Goal: Task Accomplishment & Management: Use online tool/utility

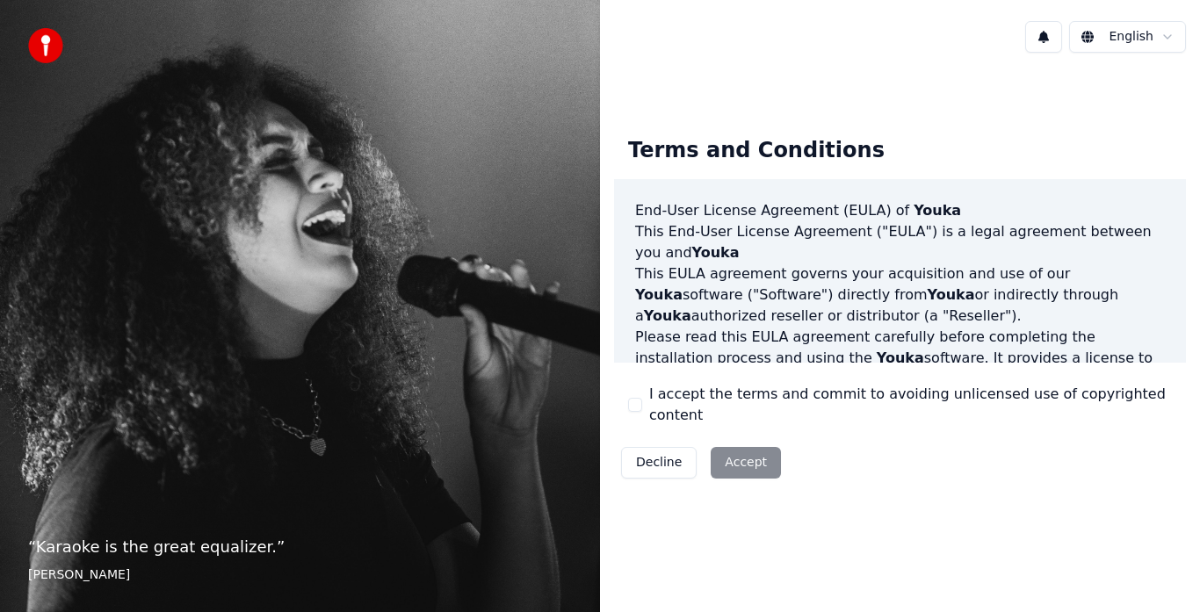
click at [757, 449] on div "Decline Accept" at bounding box center [701, 463] width 174 height 46
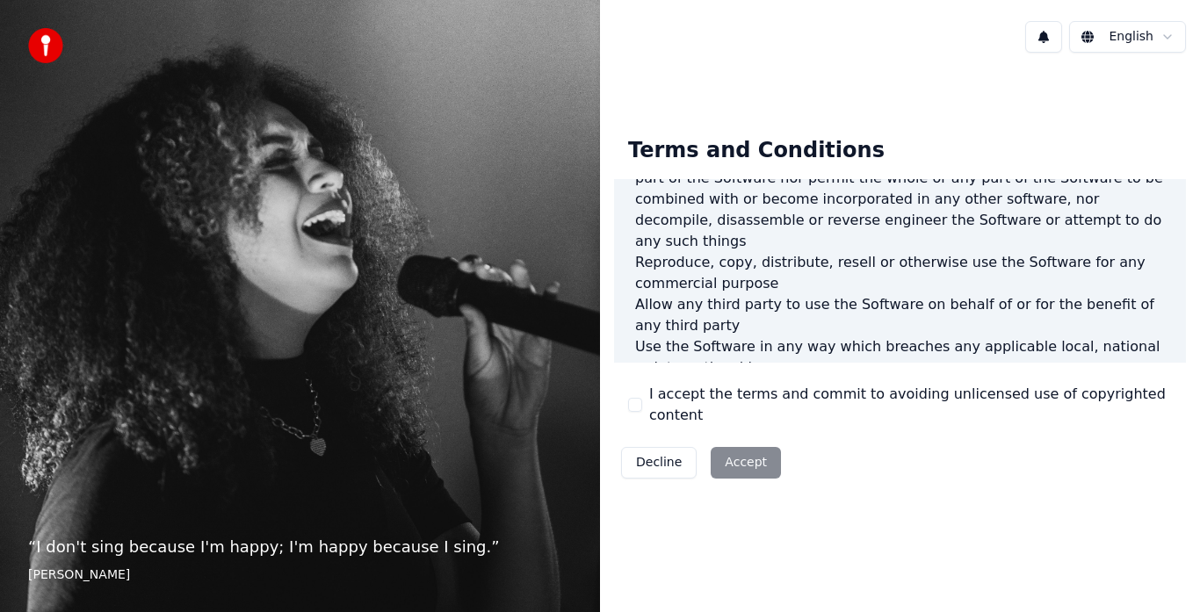
scroll to position [1208, 0]
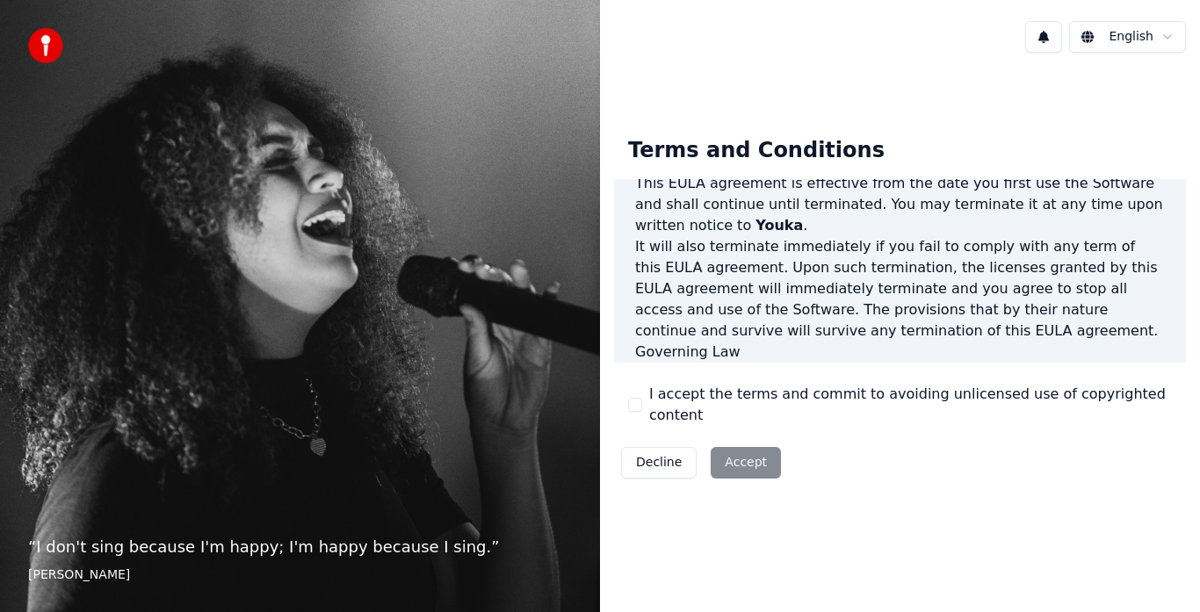
click at [643, 403] on div "I accept the terms and commit to avoiding unlicensed use of copyrighted content" at bounding box center [900, 405] width 544 height 42
click at [638, 403] on button "I accept the terms and commit to avoiding unlicensed use of copyrighted content" at bounding box center [635, 405] width 14 height 14
click at [740, 454] on button "Accept" at bounding box center [746, 463] width 70 height 32
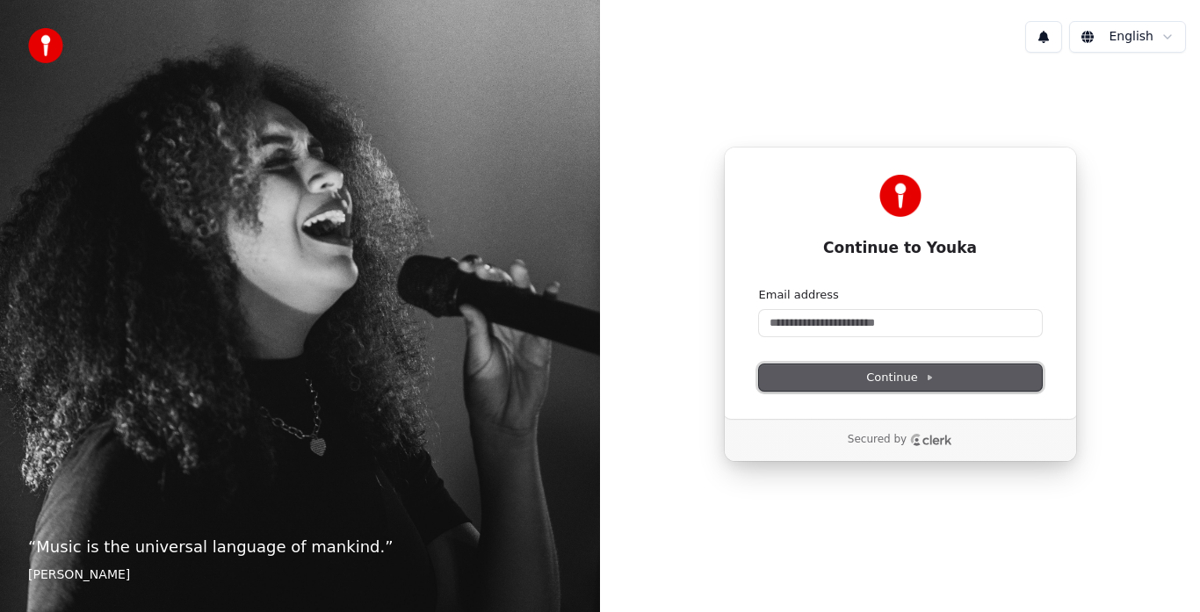
click at [918, 373] on span "Continue" at bounding box center [899, 378] width 67 height 16
click at [814, 331] on input "Email address" at bounding box center [900, 323] width 283 height 26
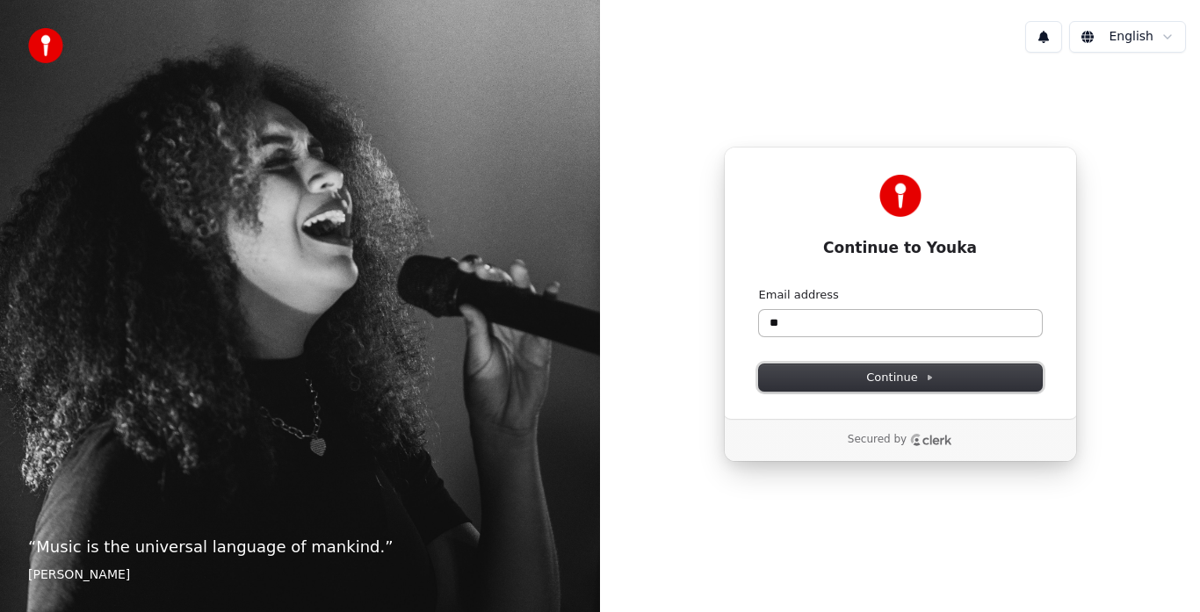
type input "**"
click at [814, 331] on input "**" at bounding box center [900, 323] width 283 height 26
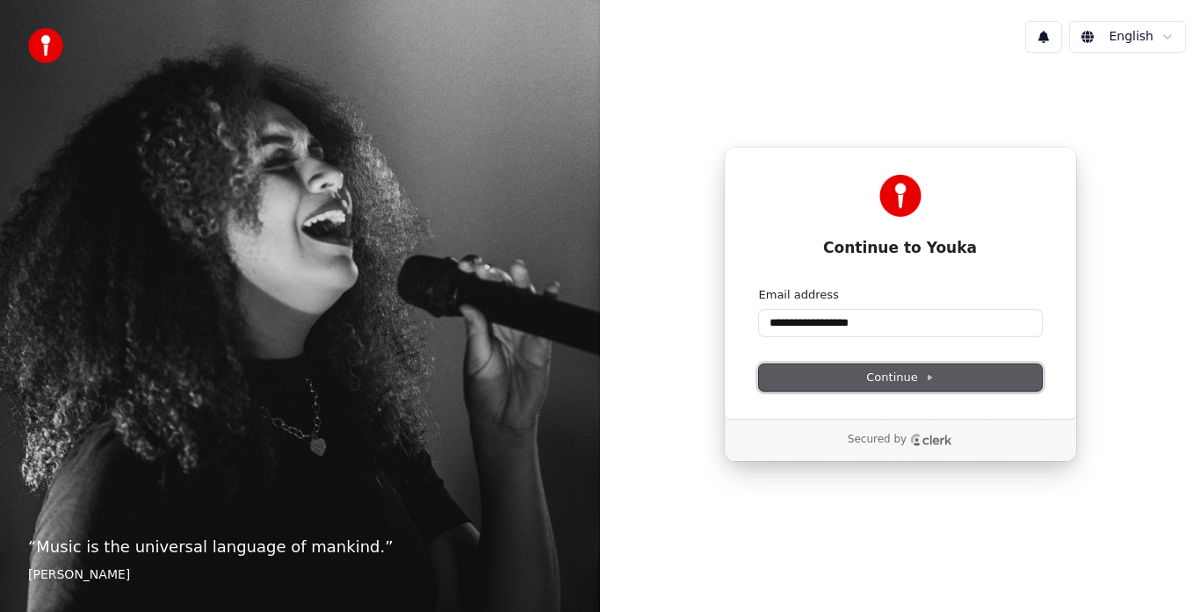
click at [883, 384] on span "Continue" at bounding box center [899, 378] width 67 height 16
type input "**********"
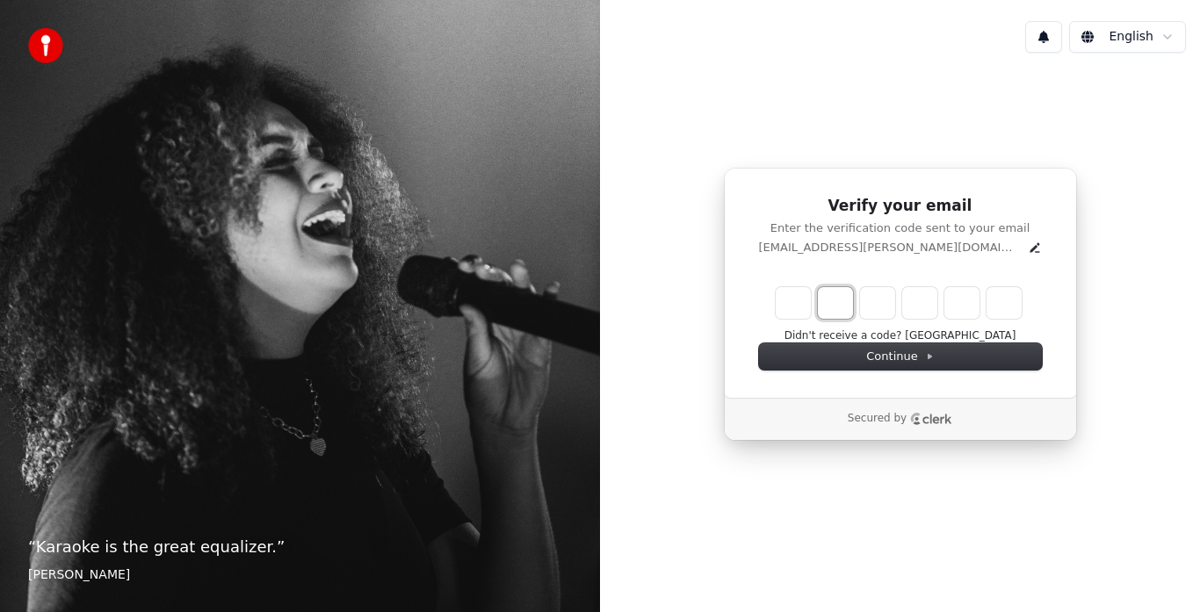
click at [822, 308] on input "Digit 2" at bounding box center [835, 303] width 35 height 32
click at [877, 308] on input "Digit 3" at bounding box center [877, 303] width 35 height 32
click at [793, 303] on input "Enter verification code. Digit 1" at bounding box center [793, 303] width 35 height 32
type input "*"
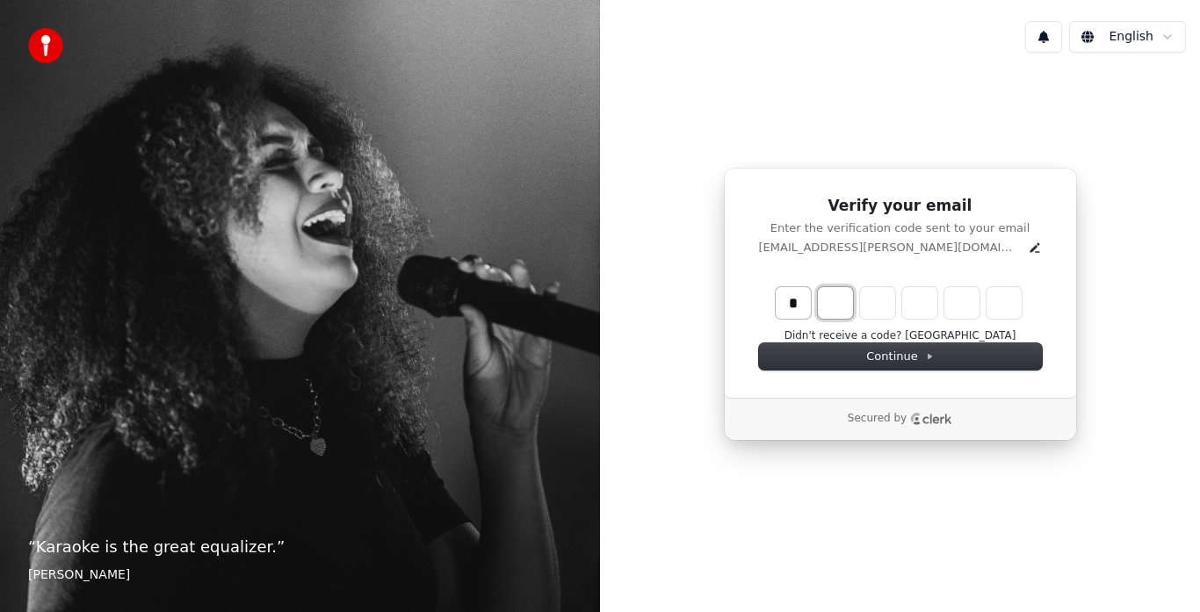
type input "*"
type input "**"
type input "*"
type input "***"
type input "*"
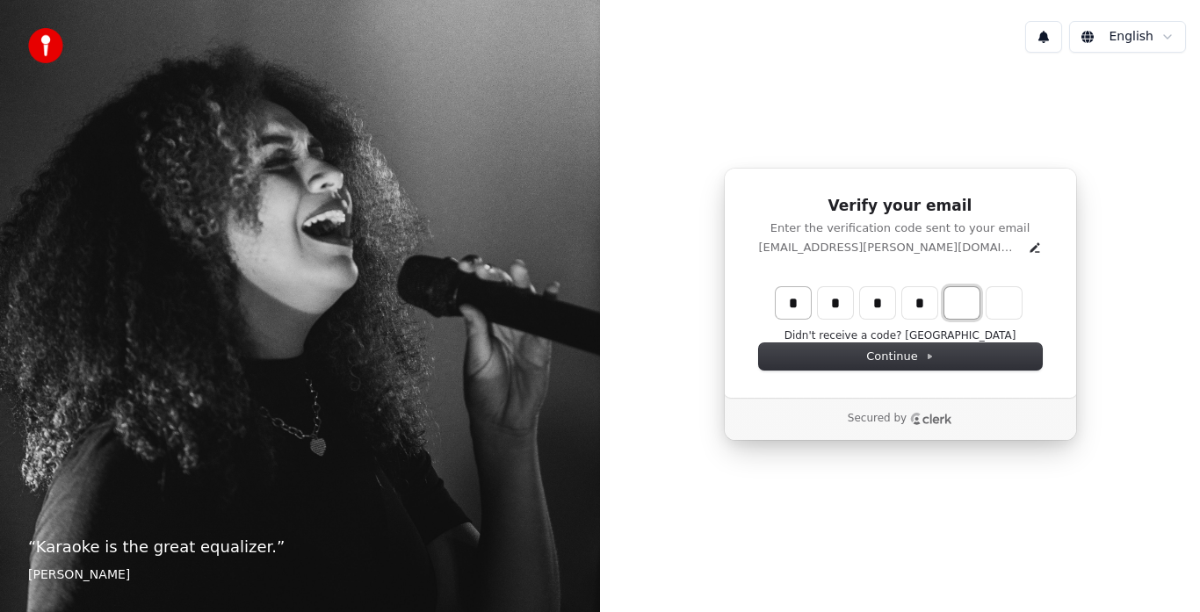
type input "****"
type input "*"
type input "*****"
type input "*"
type input "******"
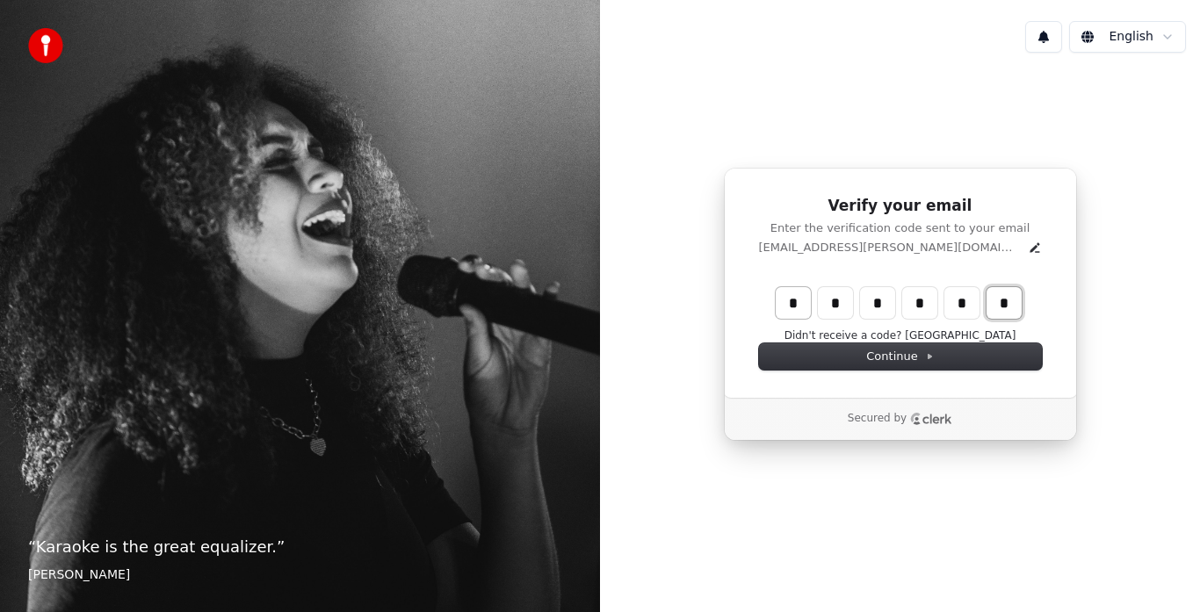
type input "*"
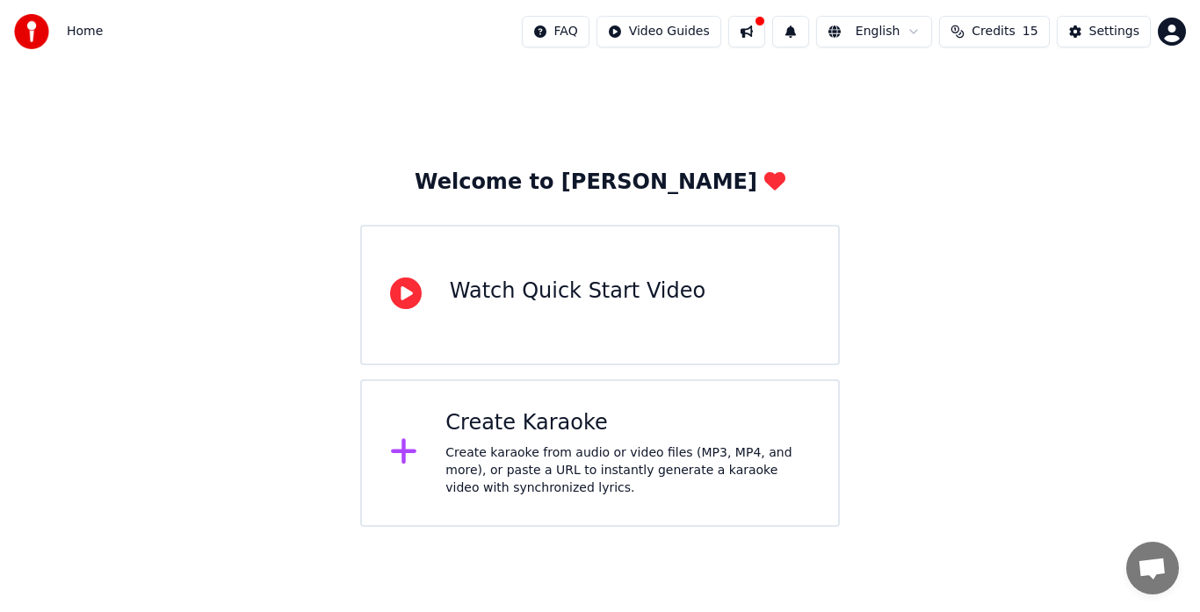
click at [457, 445] on div "Create karaoke from audio or video files (MP3, MP4, and more), or paste a URL t…" at bounding box center [627, 471] width 365 height 53
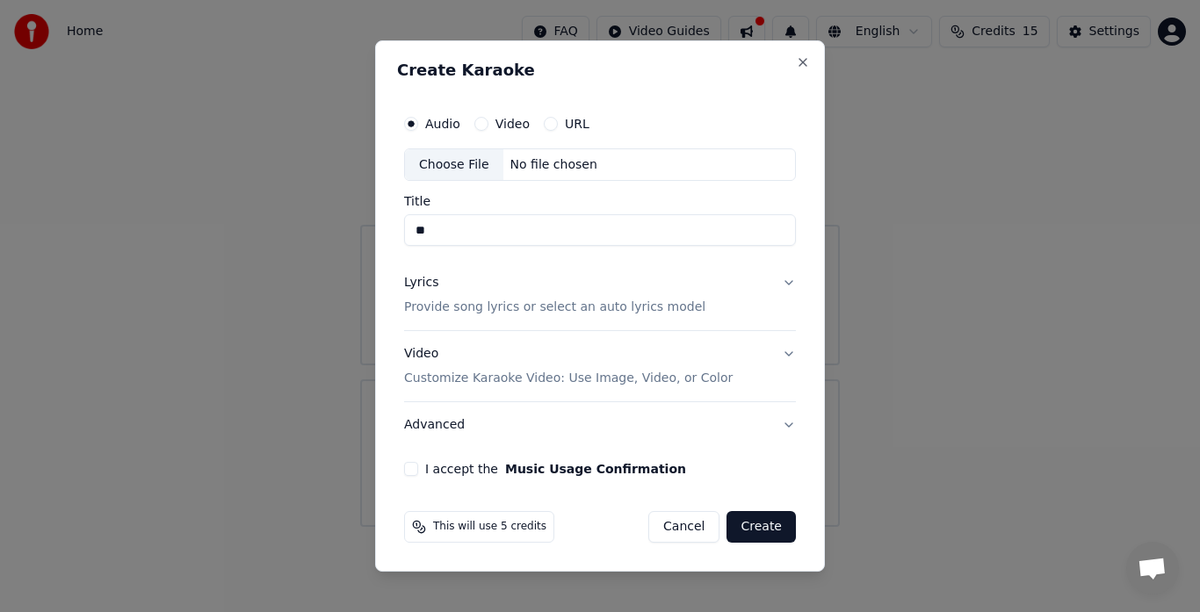
type input "*"
click at [412, 470] on button "I accept the Music Usage Confirmation" at bounding box center [411, 469] width 14 height 14
click at [448, 169] on div "Choose File" at bounding box center [454, 165] width 98 height 32
type input "**********"
click at [763, 537] on button "Create" at bounding box center [761, 527] width 69 height 32
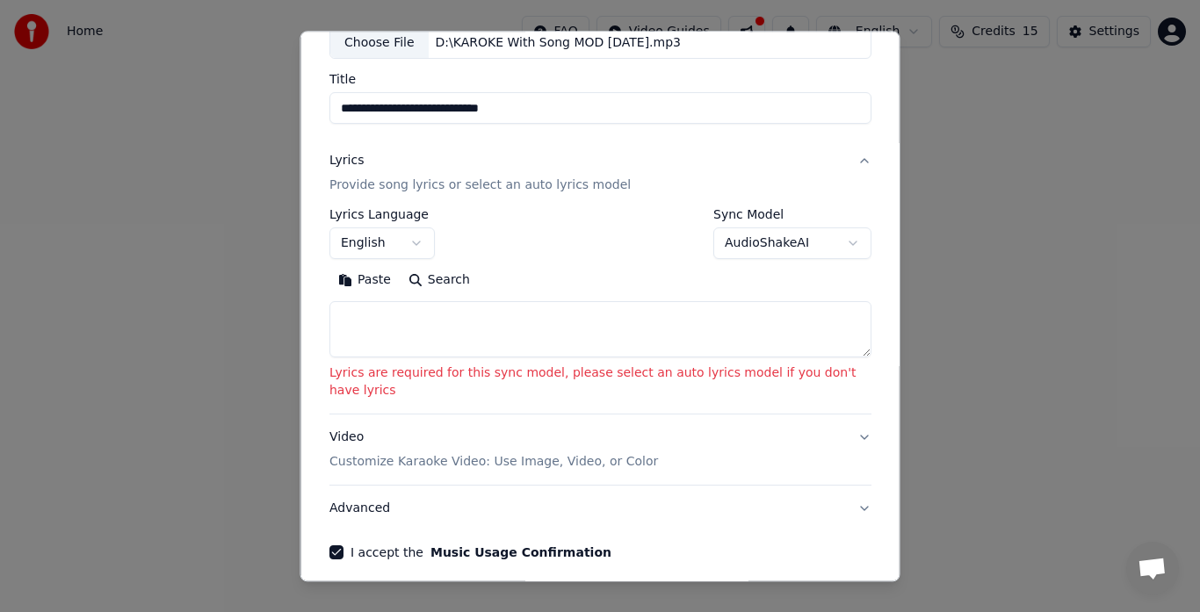
scroll to position [169, 0]
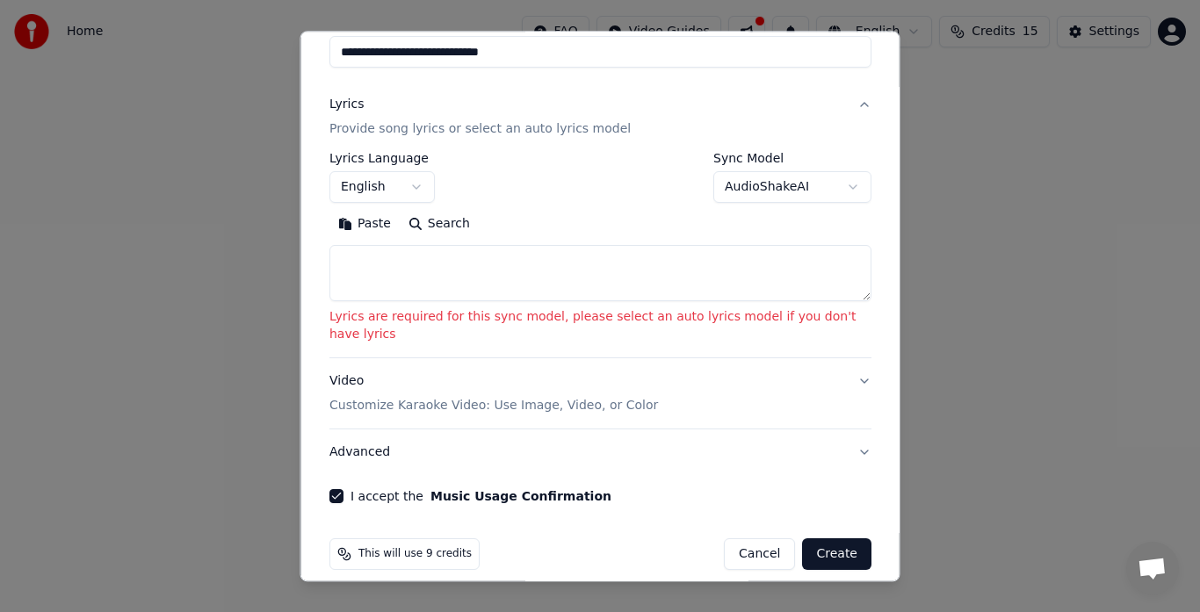
click at [844, 431] on button "Advanced" at bounding box center [601, 454] width 542 height 46
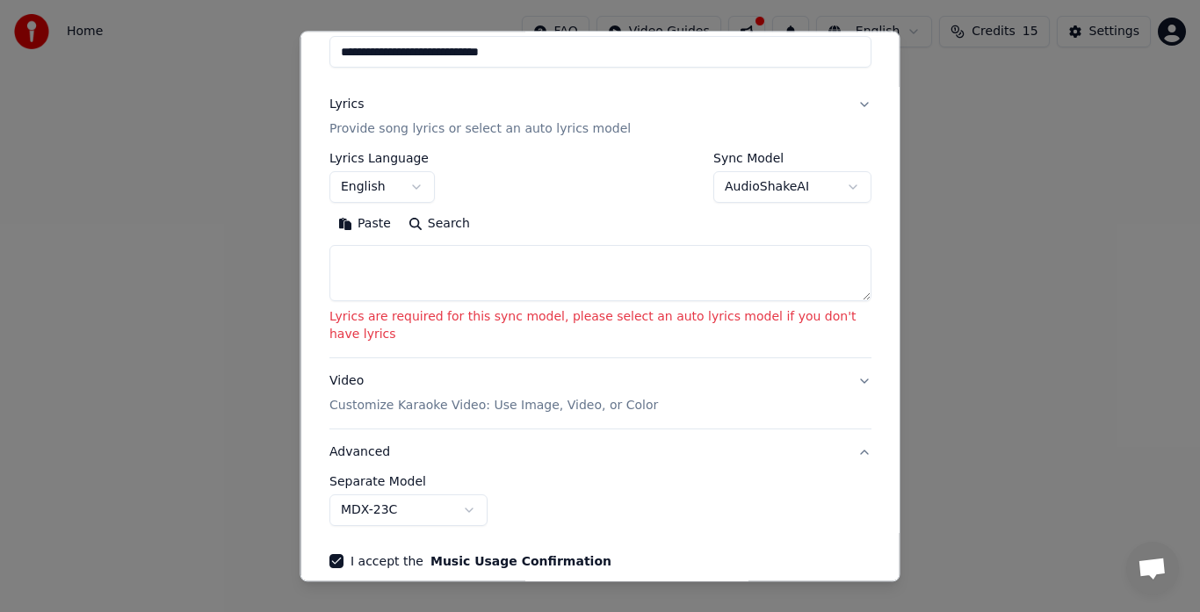
scroll to position [47, 0]
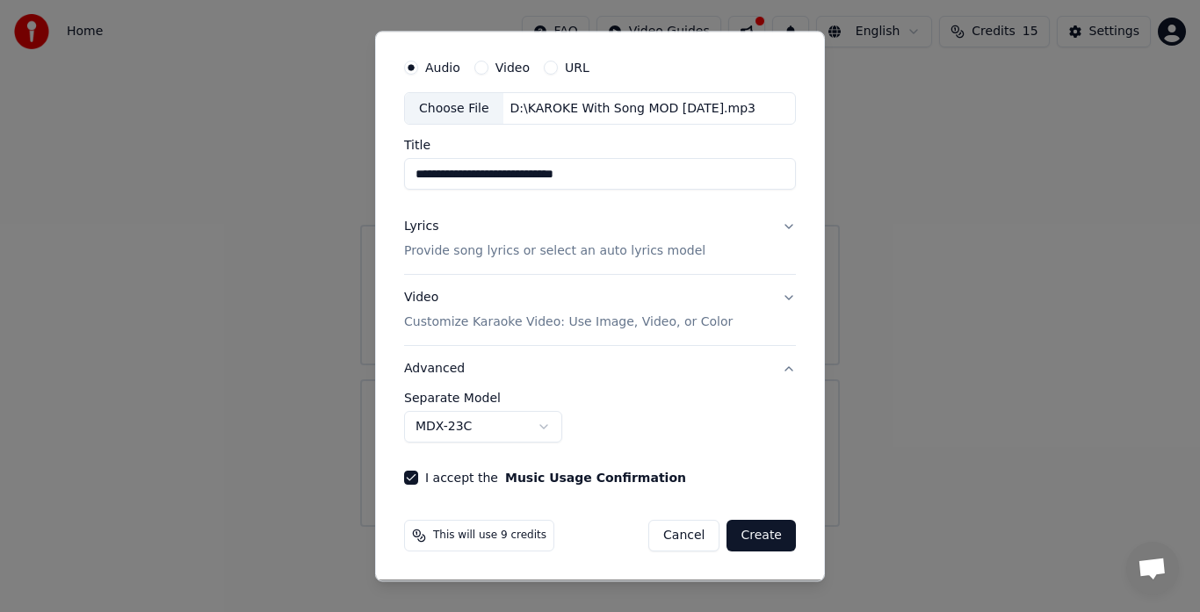
click at [778, 223] on button "Lyrics Provide song lyrics or select an auto lyrics model" at bounding box center [600, 240] width 392 height 70
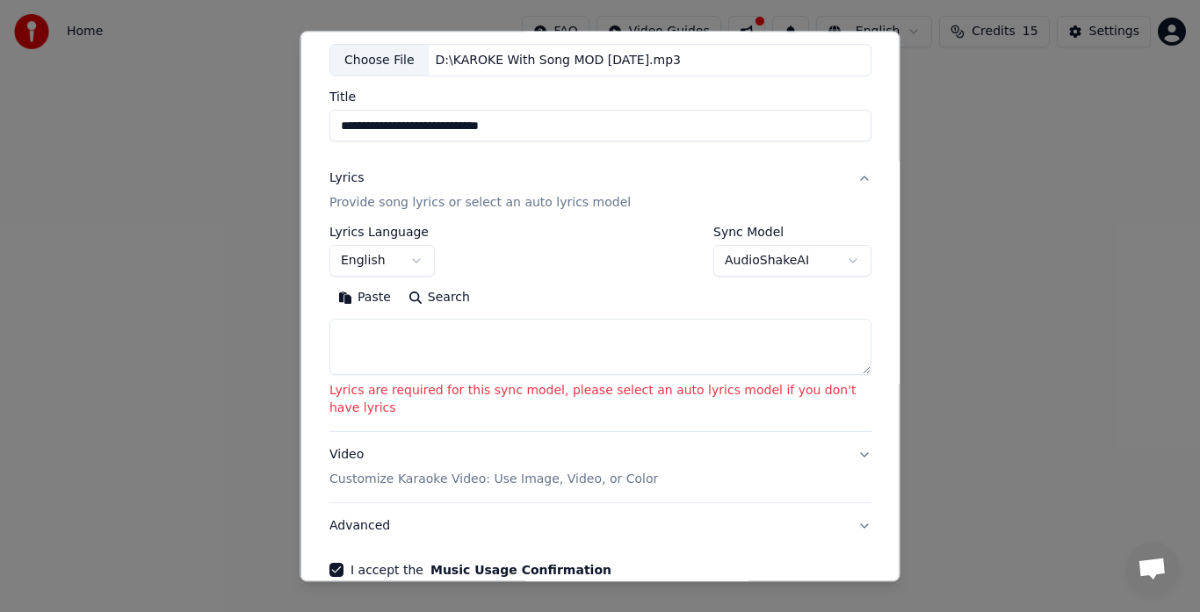
scroll to position [169, 0]
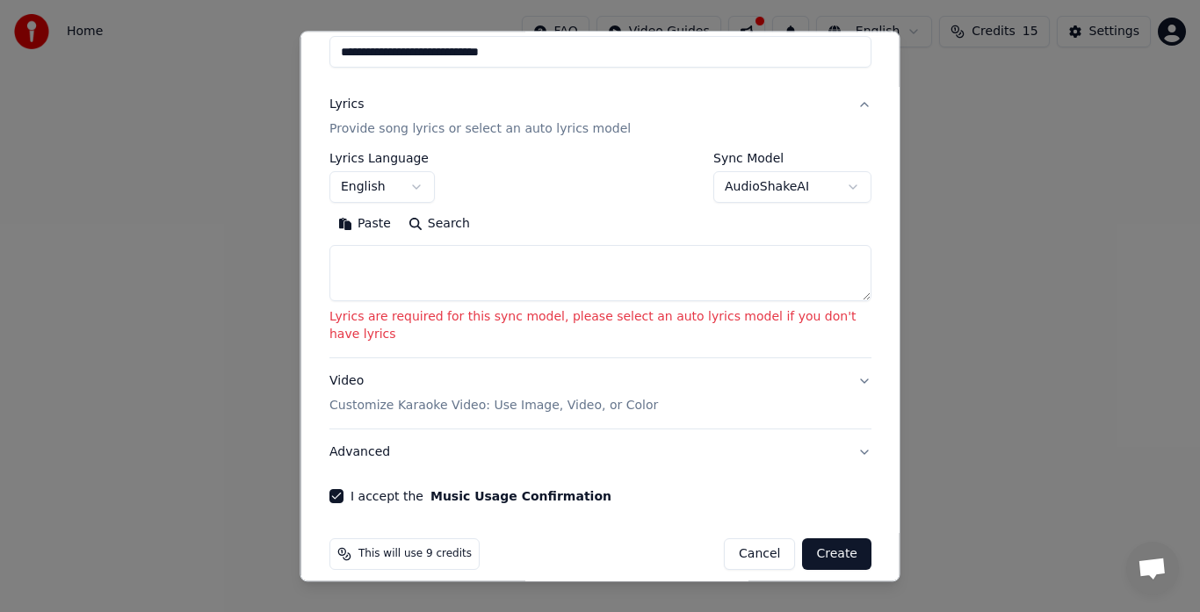
click at [824, 543] on button "Create" at bounding box center [836, 556] width 69 height 32
click at [407, 266] on textarea at bounding box center [601, 274] width 542 height 56
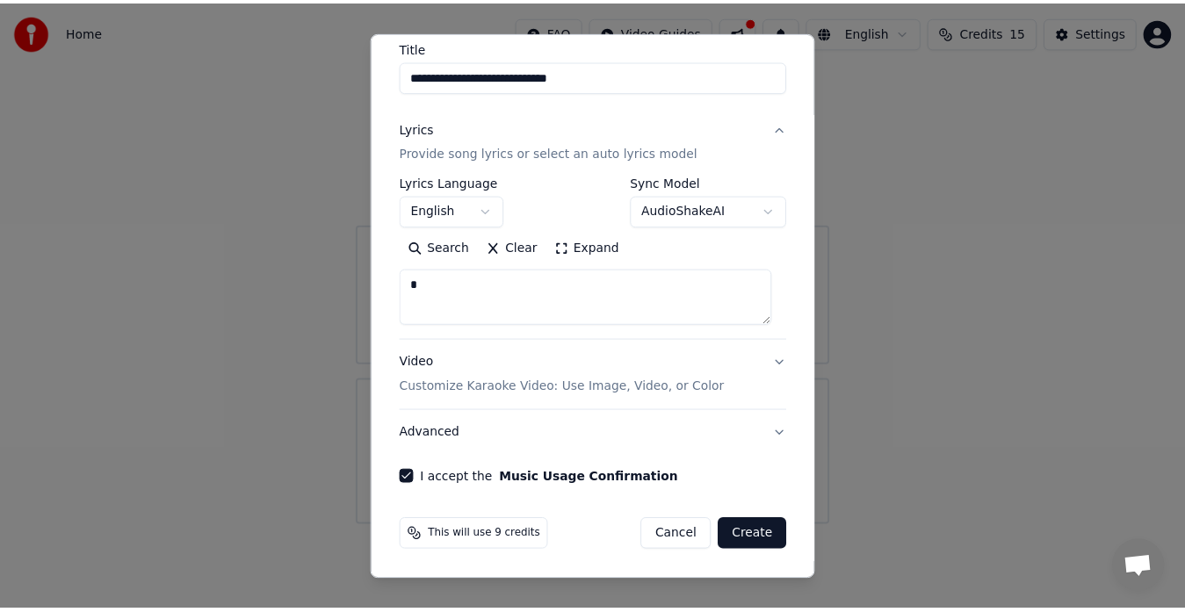
scroll to position [145, 0]
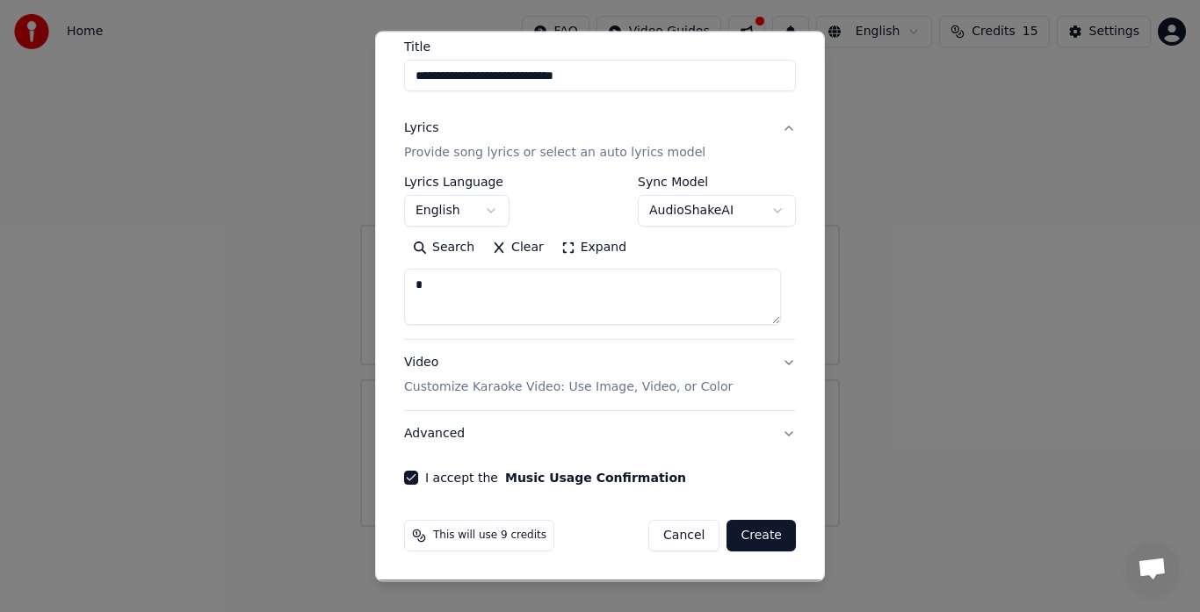
type textarea "*"
click at [750, 538] on button "Create" at bounding box center [761, 537] width 69 height 32
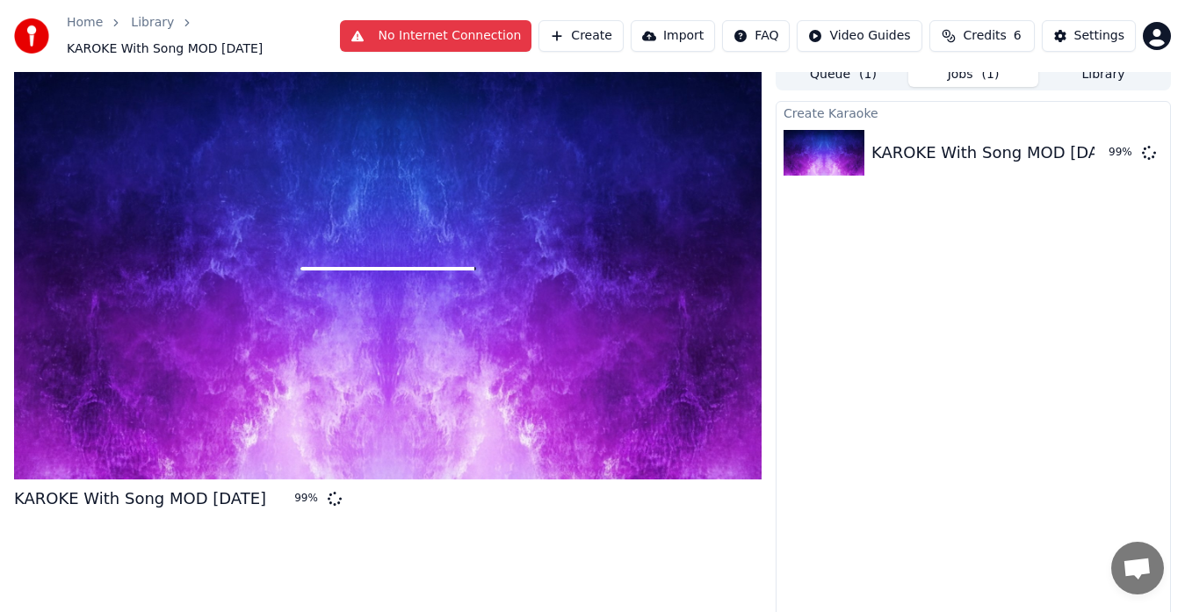
scroll to position [22, 0]
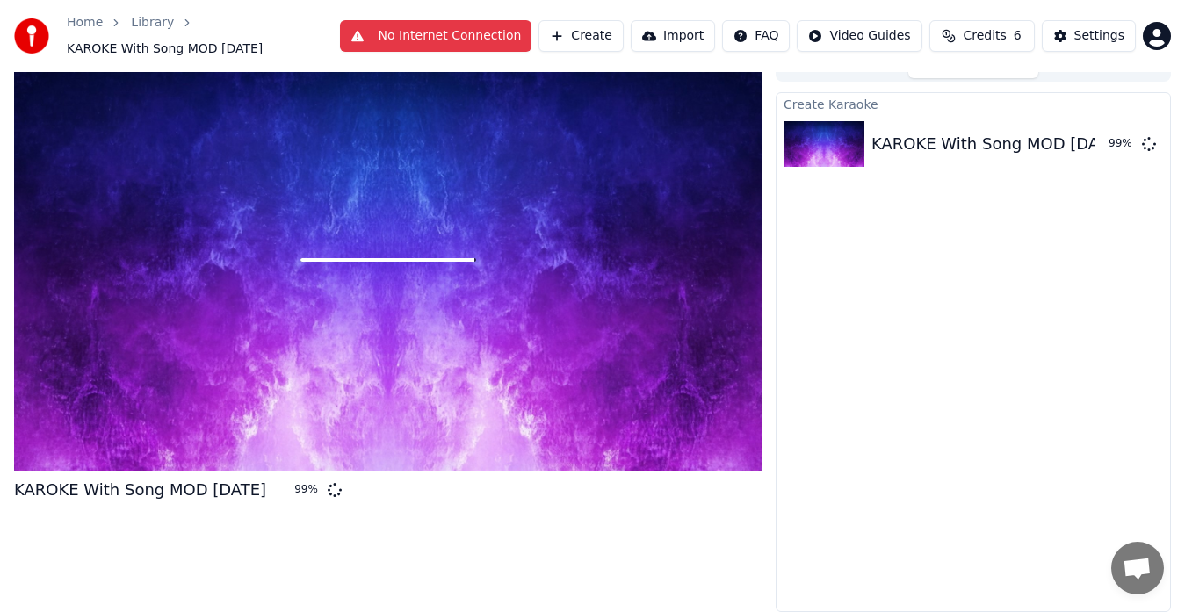
click at [814, 445] on div "Create Karaoke KAROKE With Song MOD [DATE] 99 %" at bounding box center [973, 352] width 395 height 520
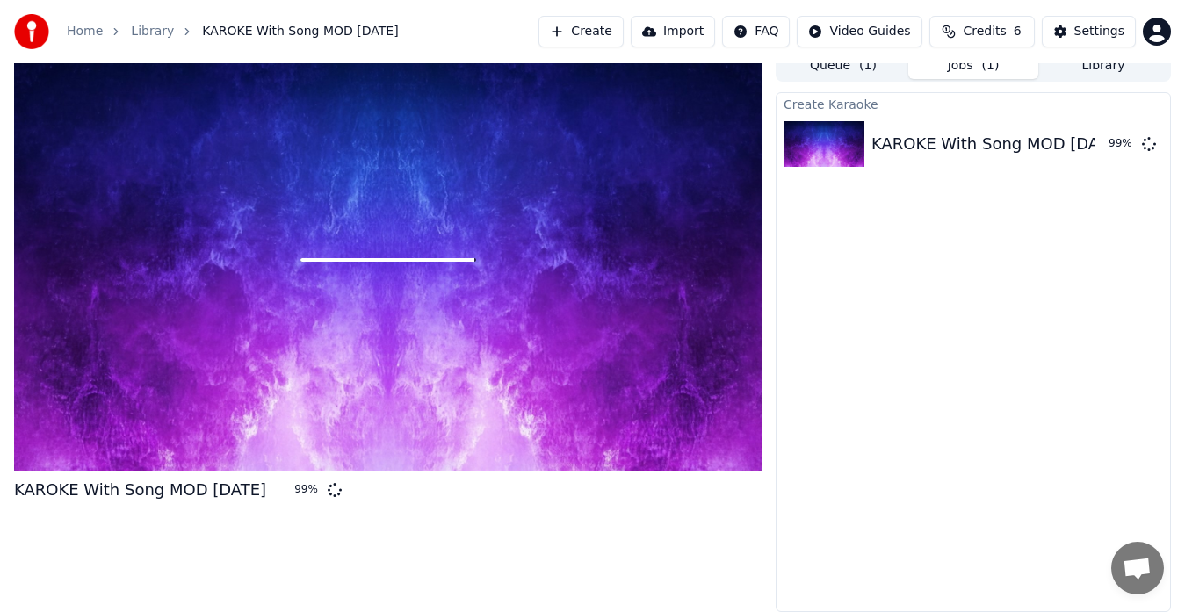
scroll to position [13, 0]
click at [1095, 33] on div "Settings" at bounding box center [1100, 32] width 50 height 18
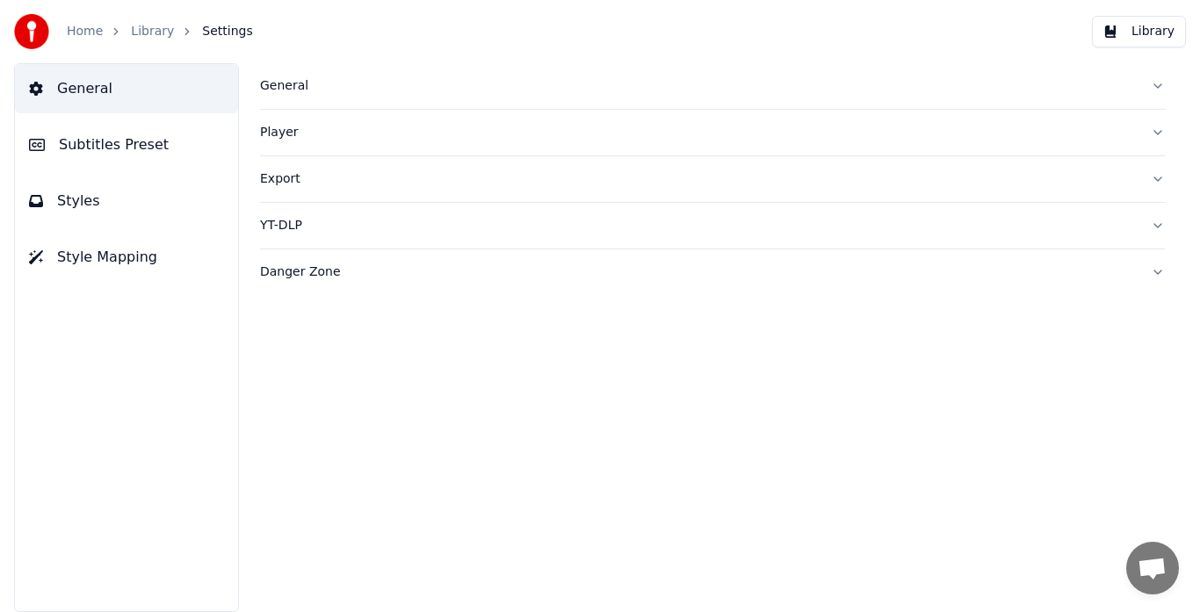
click at [85, 32] on link "Home" at bounding box center [85, 32] width 36 height 18
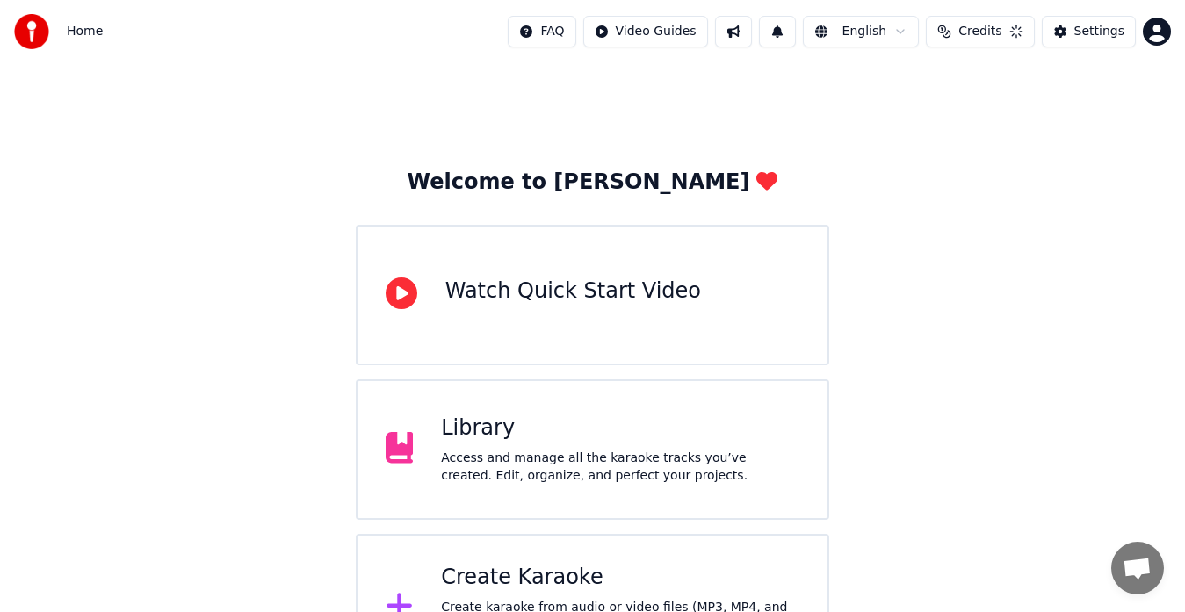
click at [976, 21] on button "Credits" at bounding box center [980, 32] width 108 height 32
click at [658, 24] on html "Home FAQ Video Guides English Credits Settings Welcome to Youka Watch Quick Sta…" at bounding box center [592, 341] width 1185 height 682
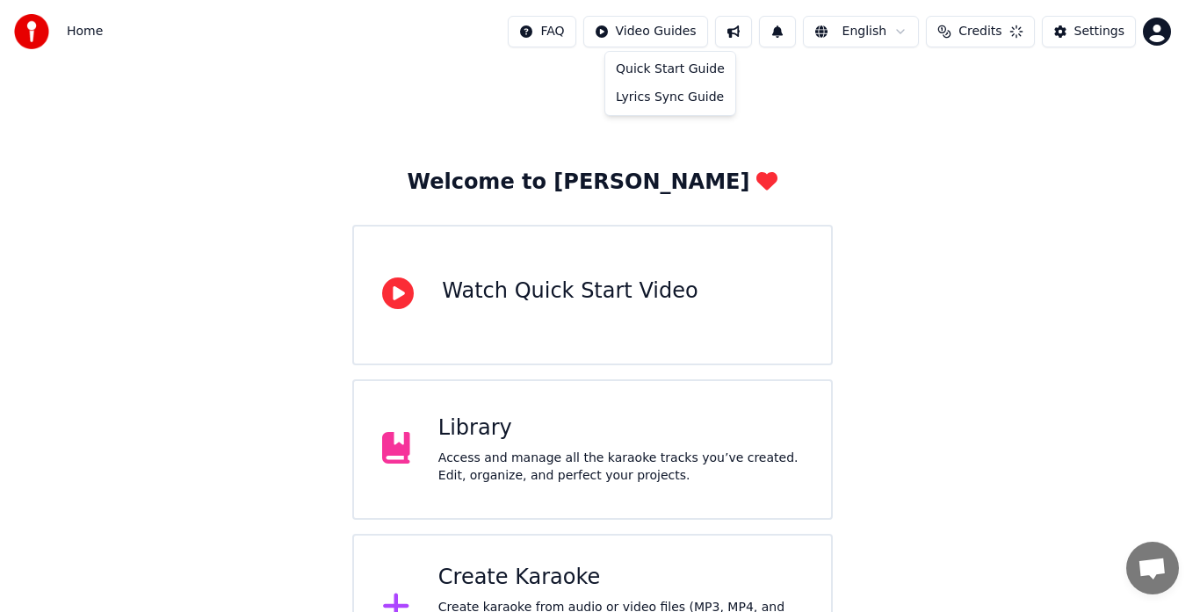
click at [182, 206] on html "Home FAQ Video Guides English Credits Settings Welcome to Youka Watch Quick Sta…" at bounding box center [600, 341] width 1200 height 682
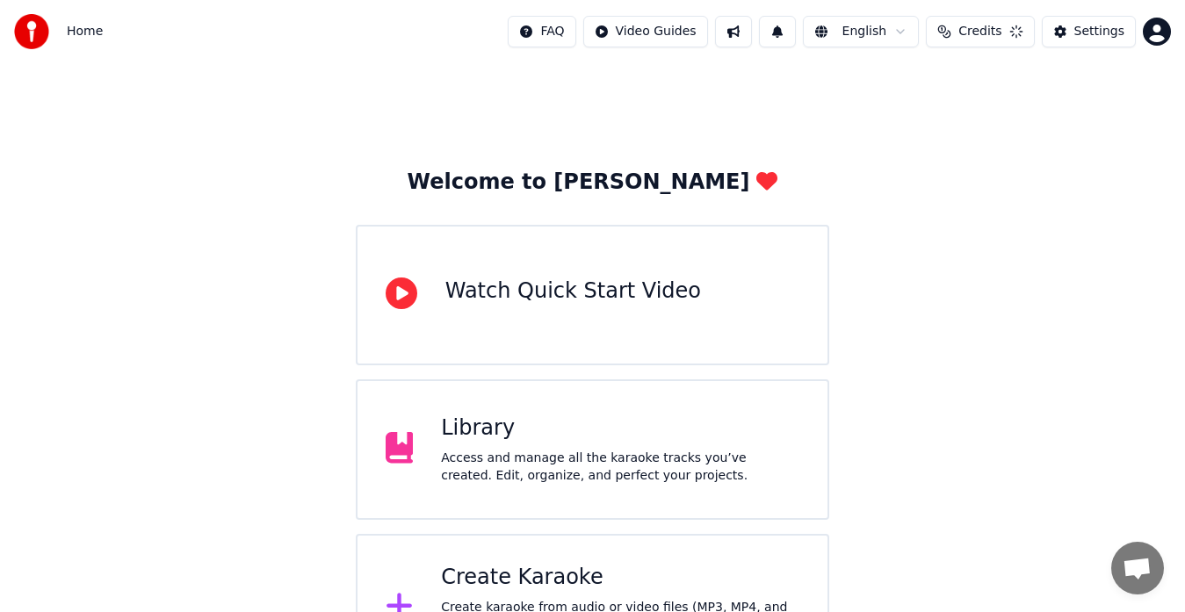
scroll to position [69, 0]
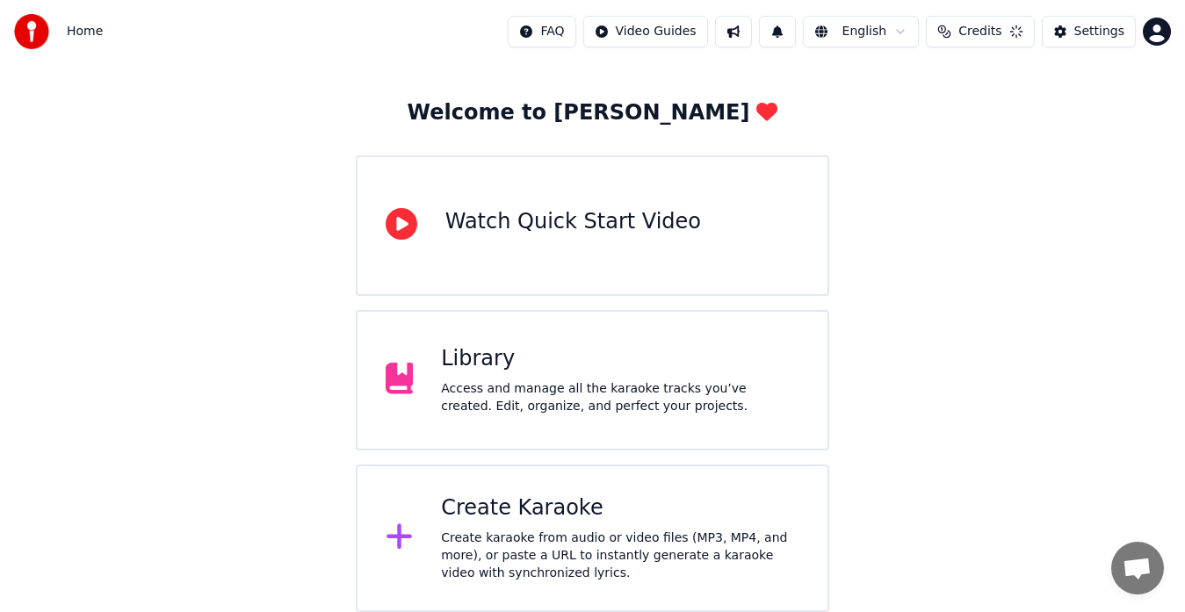
click at [986, 36] on span "Credits" at bounding box center [980, 32] width 43 height 18
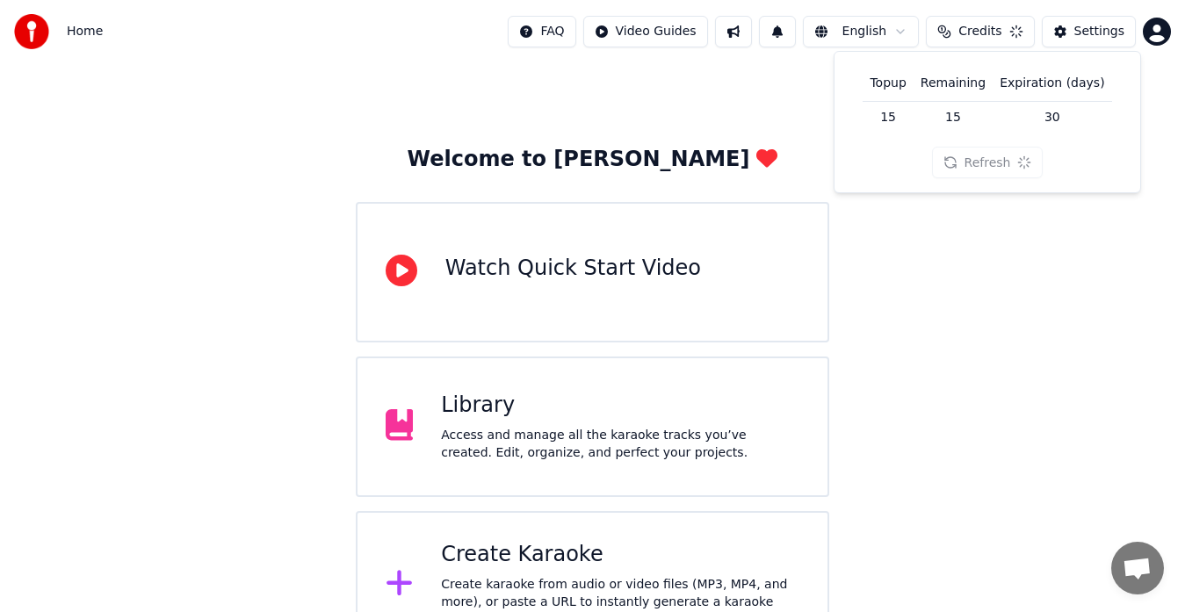
scroll to position [0, 0]
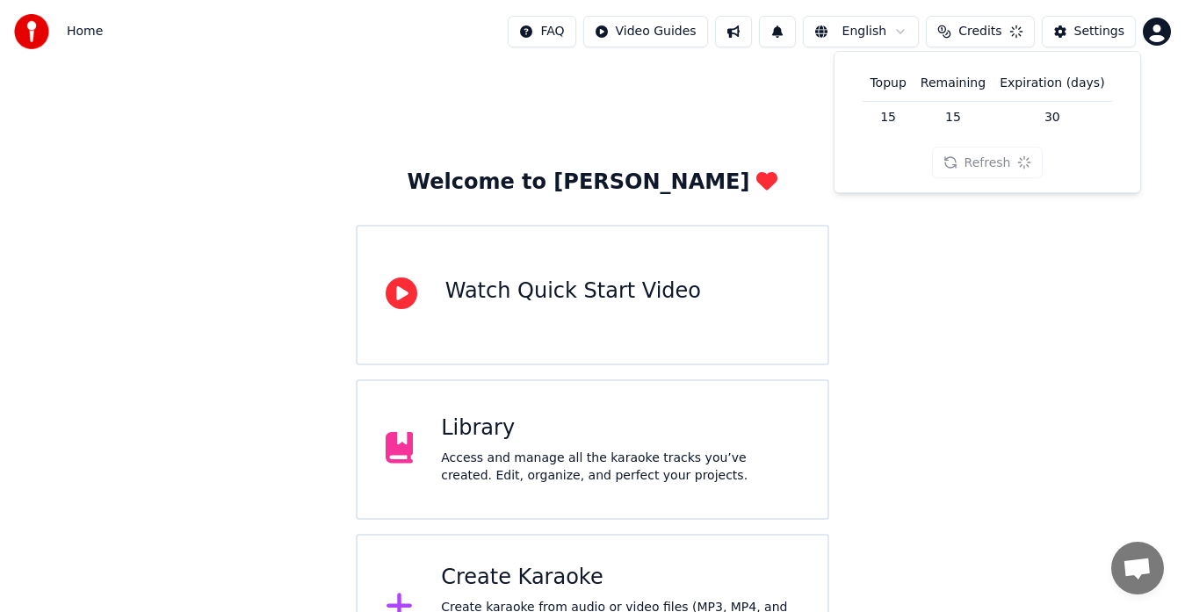
click at [987, 40] on button "Credits" at bounding box center [980, 32] width 108 height 32
click at [789, 32] on button at bounding box center [777, 32] width 37 height 32
click at [37, 22] on img at bounding box center [31, 31] width 35 height 35
click at [1150, 25] on html "Home FAQ Video Guides English Credits Settings Welcome to Youka Watch Quick Sta…" at bounding box center [592, 341] width 1185 height 682
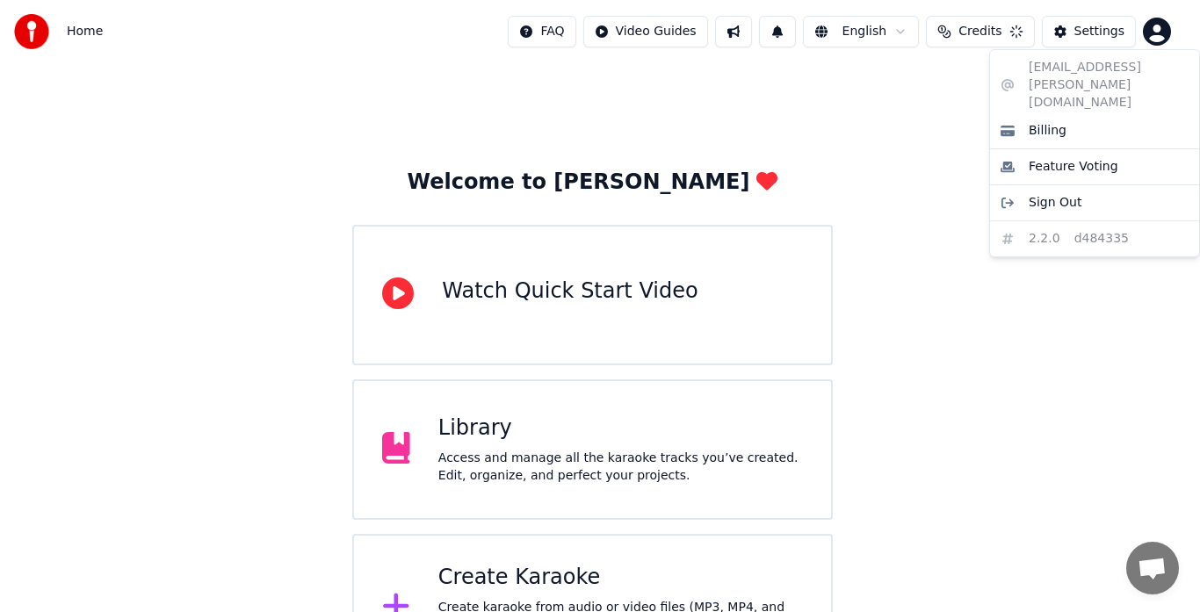
click at [1059, 221] on div "[EMAIL_ADDRESS][PERSON_NAME][DOMAIN_NAME] Billing Feature Voting Sign Out 2.2.0…" at bounding box center [1094, 153] width 211 height 208
click at [568, 568] on html "Home FAQ Video Guides English Credits Settings Welcome to Youka Watch Quick Sta…" at bounding box center [600, 341] width 1200 height 682
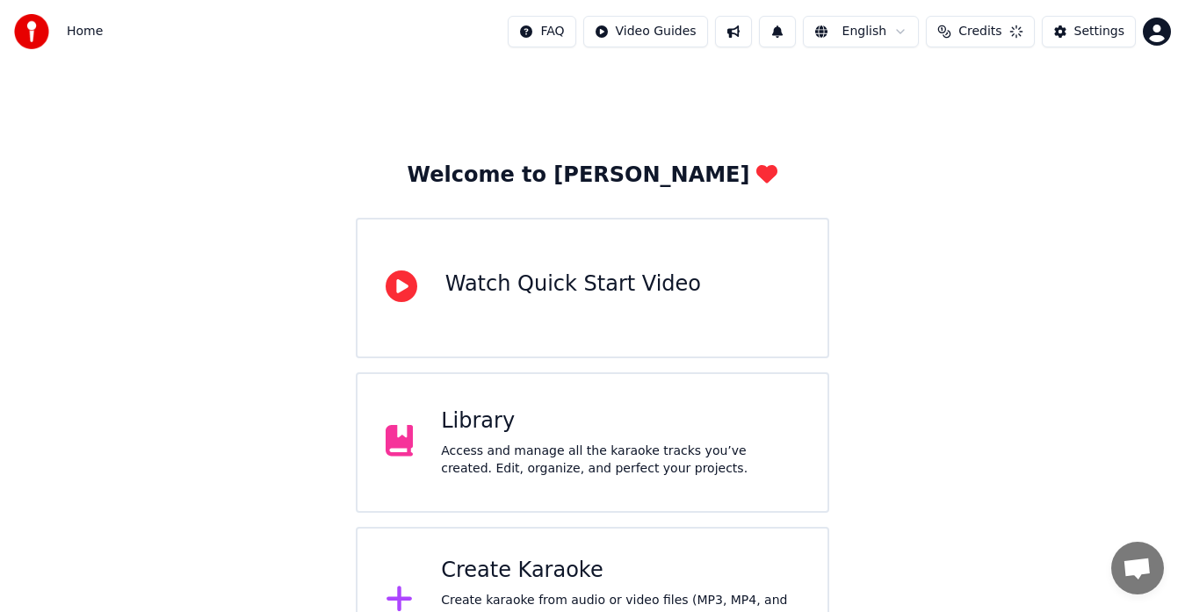
scroll to position [69, 0]
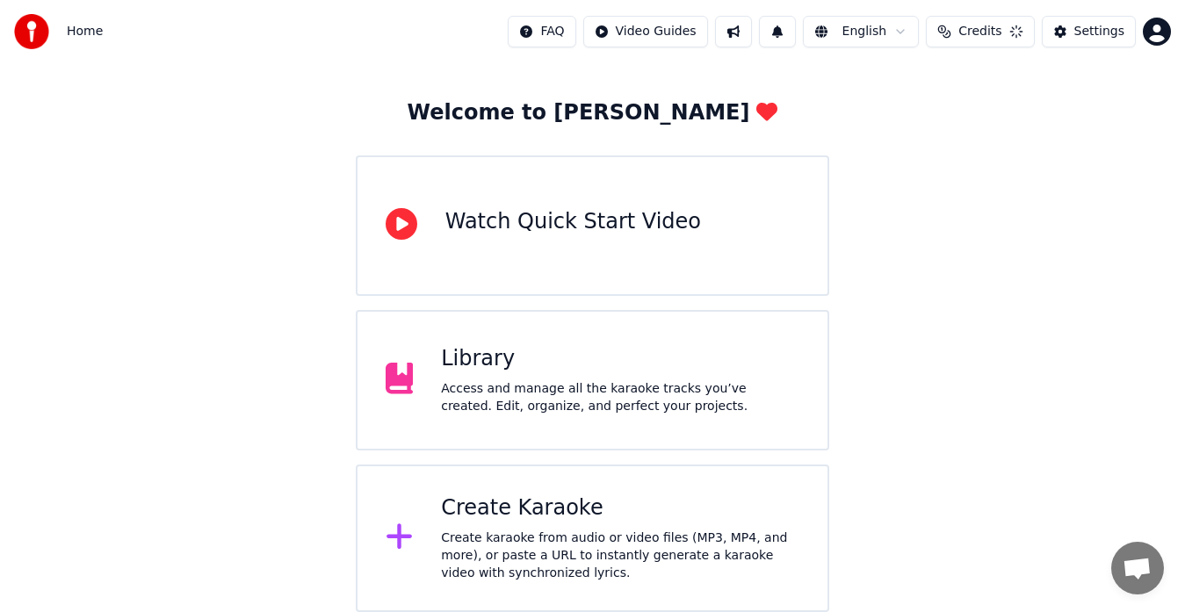
click at [395, 540] on icon at bounding box center [399, 537] width 25 height 25
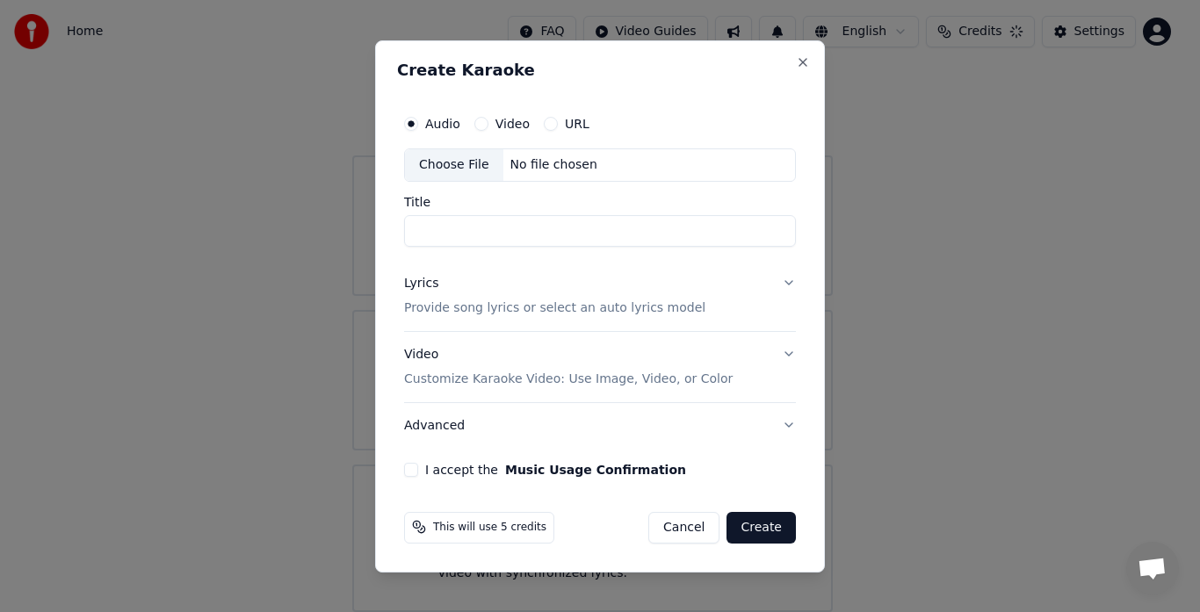
click at [690, 525] on button "Cancel" at bounding box center [683, 527] width 71 height 32
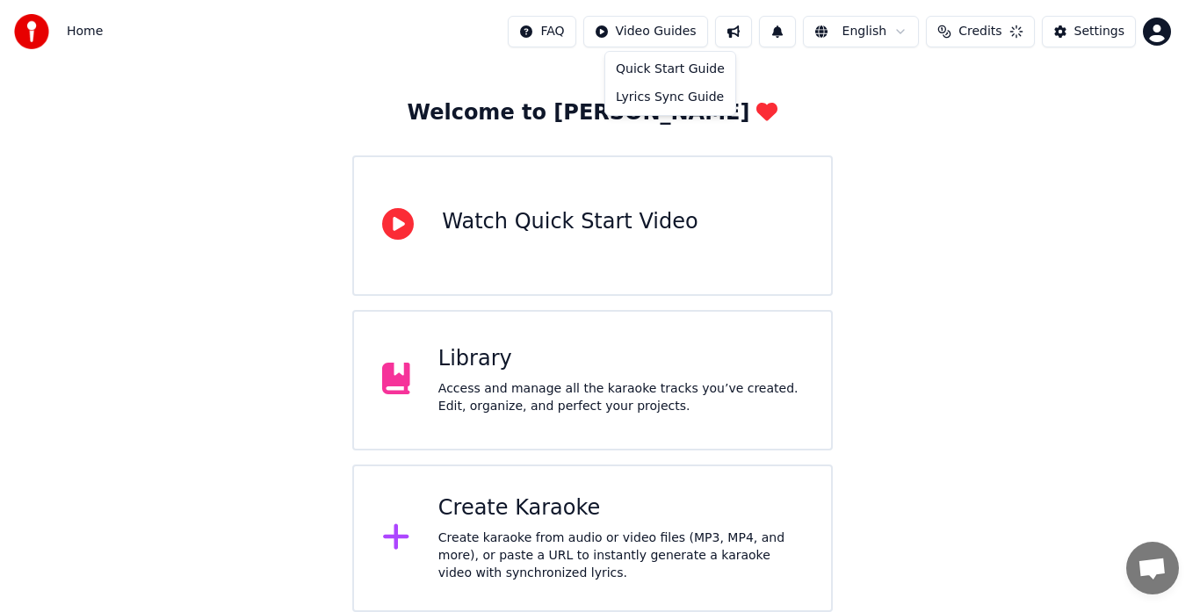
click at [649, 31] on html "Home FAQ Video Guides English Credits Settings Welcome to Youka Watch Quick Sta…" at bounding box center [600, 272] width 1200 height 682
click at [868, 33] on html "Home FAQ Video Guides English Credits Settings Welcome to Youka Watch Quick Sta…" at bounding box center [600, 272] width 1200 height 682
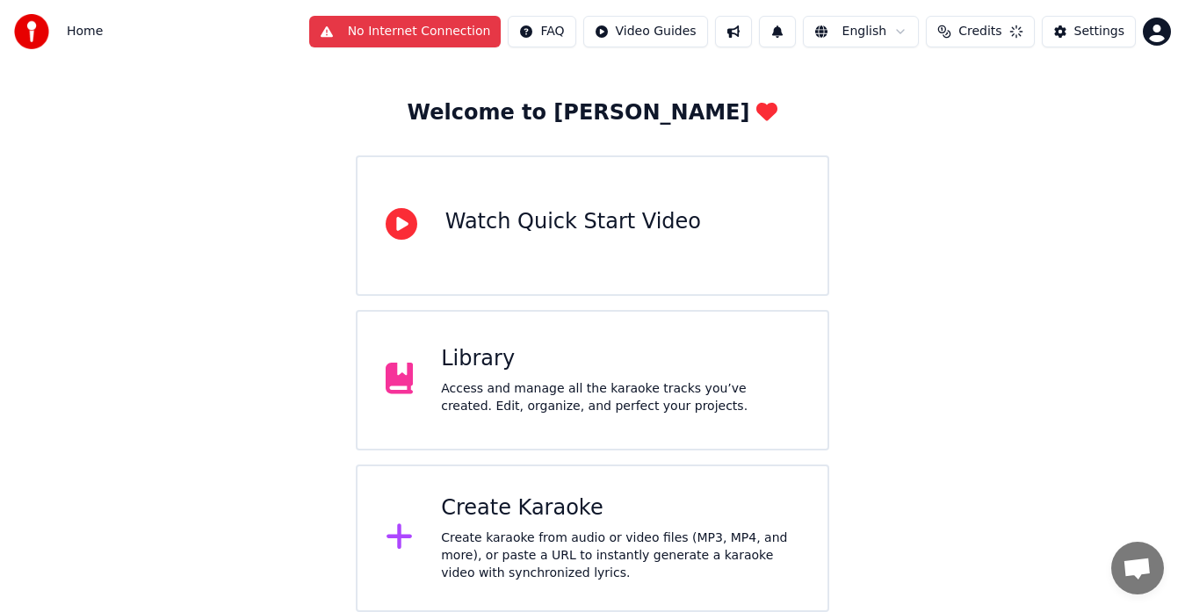
click at [1017, 30] on button "Credits" at bounding box center [980, 32] width 108 height 32
click at [395, 25] on button "No Internet Connection" at bounding box center [405, 32] width 192 height 32
